Goal: Transaction & Acquisition: Purchase product/service

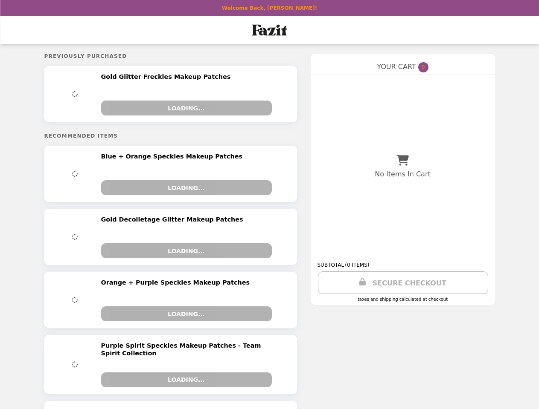
select select "**"
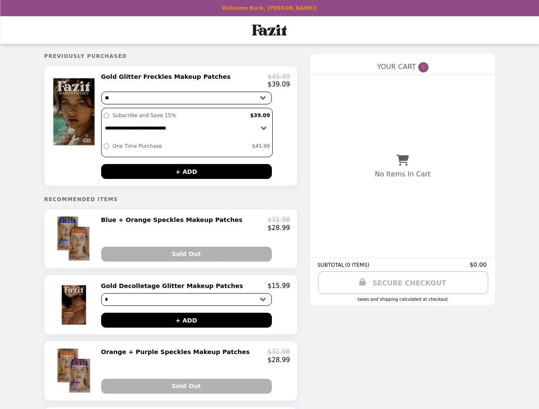
click at [75, 128] on img at bounding box center [75, 112] width 50 height 78
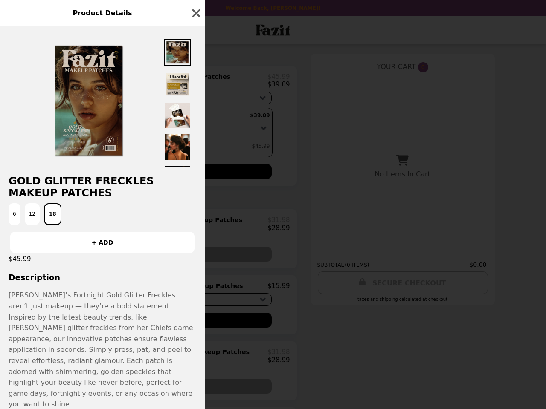
click at [195, 82] on div "Product Details Gold Glitter Freckles Makeup Patches 6 12 18 + ADD $45.99 Descr…" at bounding box center [273, 204] width 546 height 409
click at [186, 175] on div "Gold Glitter Freckles Makeup Patches 6 12 18 + ADD $45.99 Description Fazit’s F…" at bounding box center [102, 217] width 205 height 383
click at [75, 244] on button "+ ADD" at bounding box center [102, 242] width 184 height 21
click at [195, 229] on div "Product Details Gold Glitter Freckles Makeup Patches 6 12 18 OOPS! FAILURE $45.…" at bounding box center [273, 204] width 546 height 409
click at [186, 261] on div "Product Details Gold Glitter Freckles Makeup Patches 6 12 18 OOPS! FAILURE $45.…" at bounding box center [273, 204] width 546 height 409
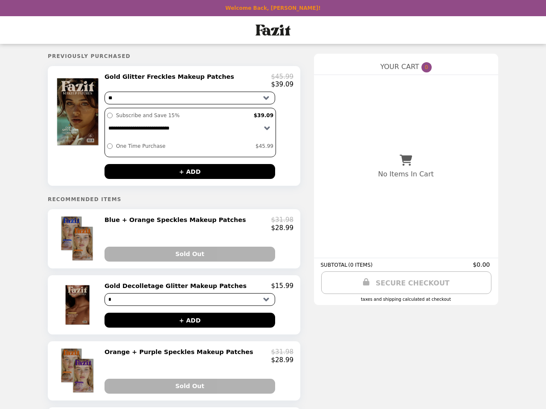
click at [75, 312] on img at bounding box center [79, 305] width 30 height 46
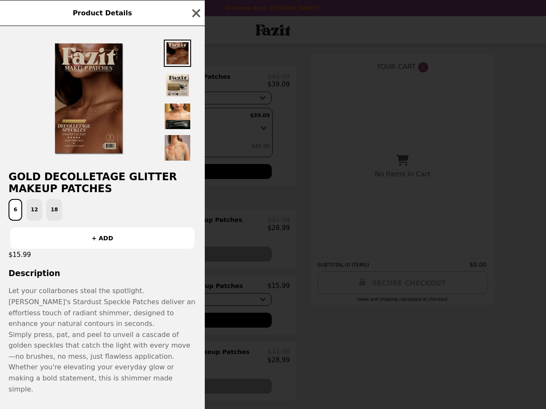
click at [195, 293] on div "Product Details Gold Decolletage Glitter Makeup Patches 6 12 18 + ADD $15.99 De…" at bounding box center [273, 204] width 546 height 409
click at [186, 327] on p "Let your collarbones steal the spotlight. [PERSON_NAME]'s Stardust Speckle Patc…" at bounding box center [103, 307] width 188 height 43
click at [75, 380] on p "Simply press, pat, and peel to unveil a cascade of golden speckles that catch t…" at bounding box center [103, 363] width 188 height 66
